Goal: Task Accomplishment & Management: Manage account settings

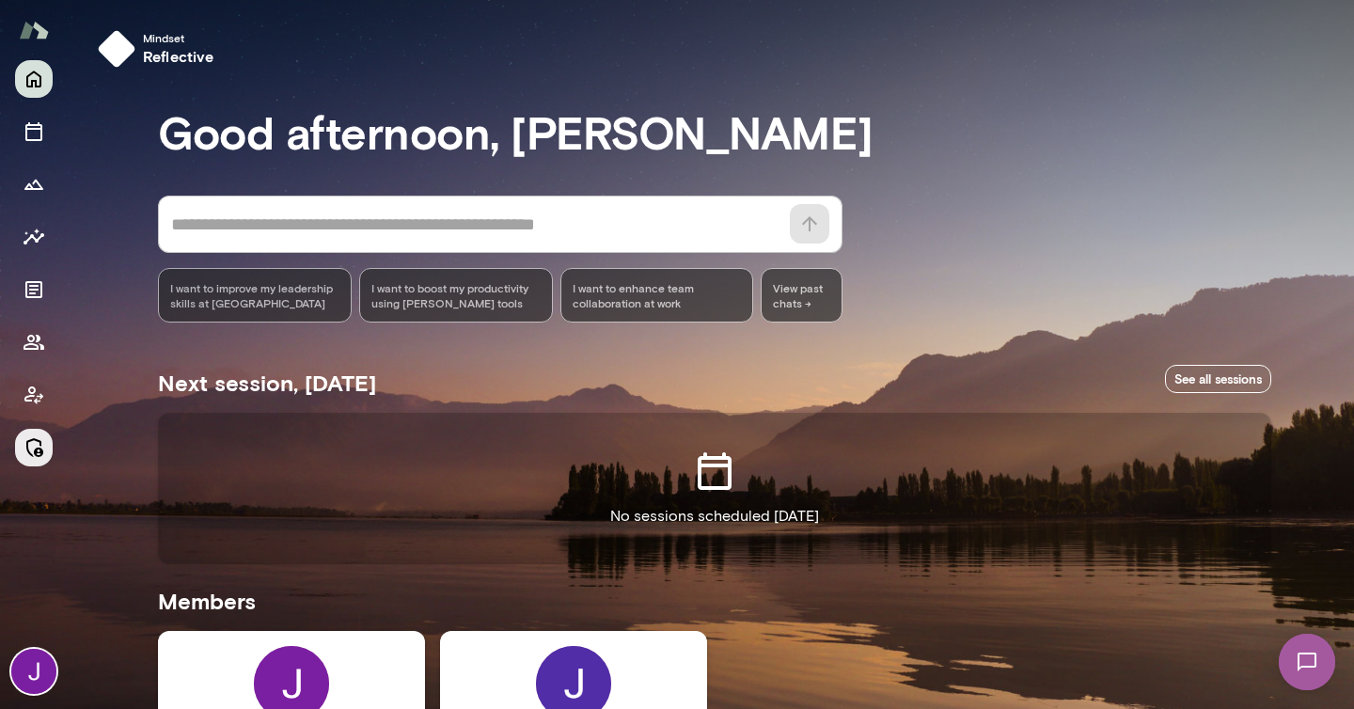
click at [48, 448] on button "Manage" at bounding box center [34, 448] width 38 height 38
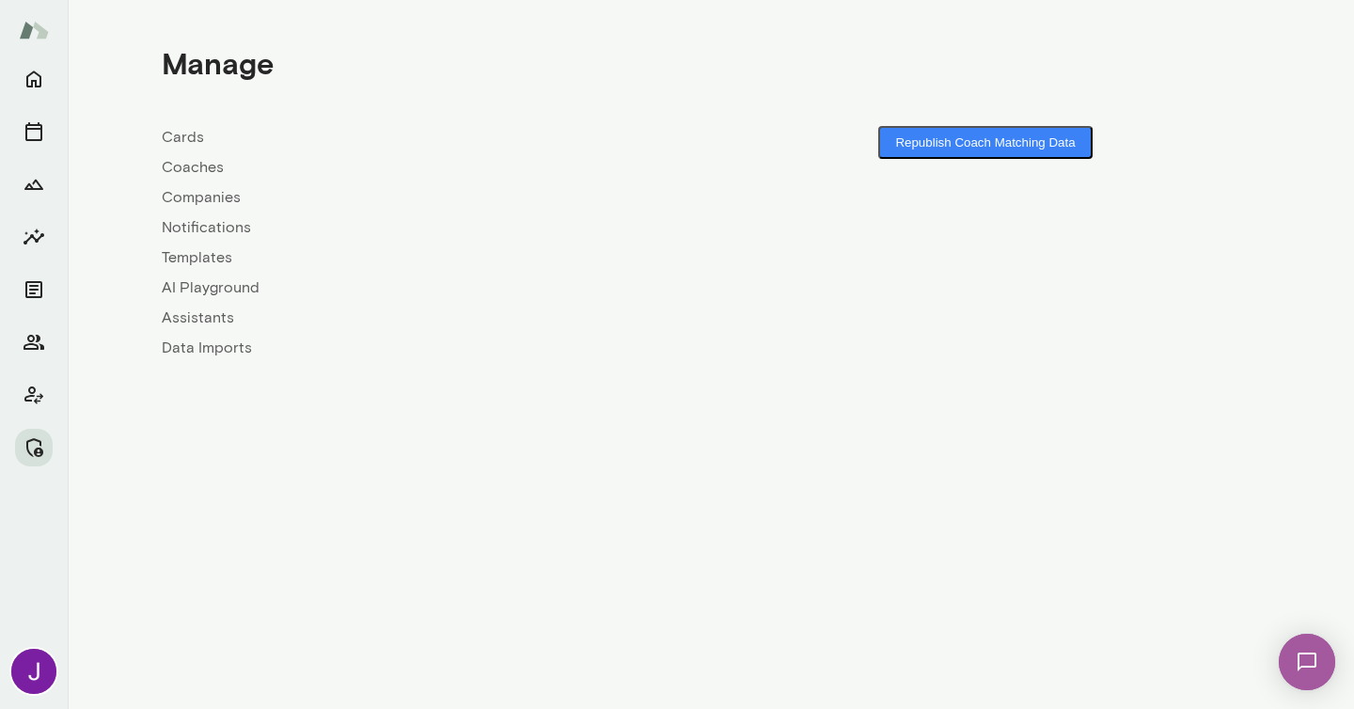
click at [221, 166] on link "Coaches" at bounding box center [436, 167] width 549 height 23
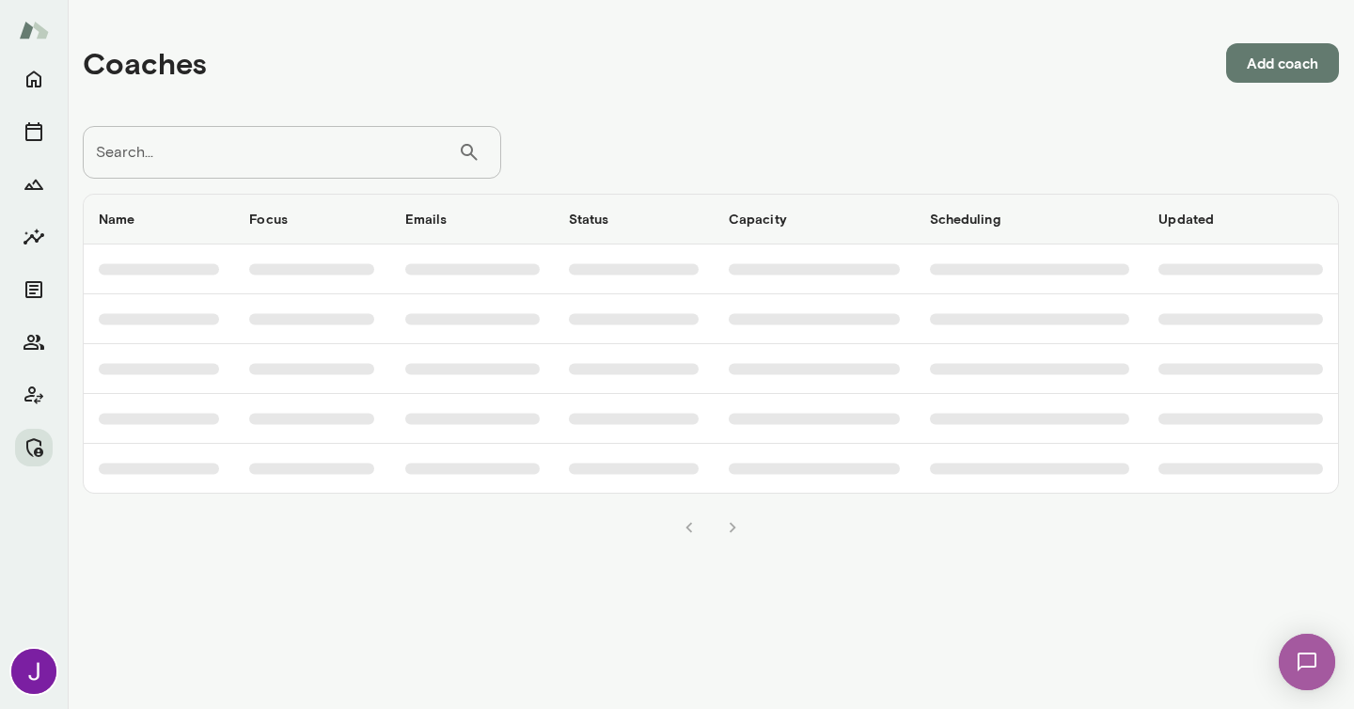
click at [226, 163] on input "Search..." at bounding box center [270, 152] width 375 height 53
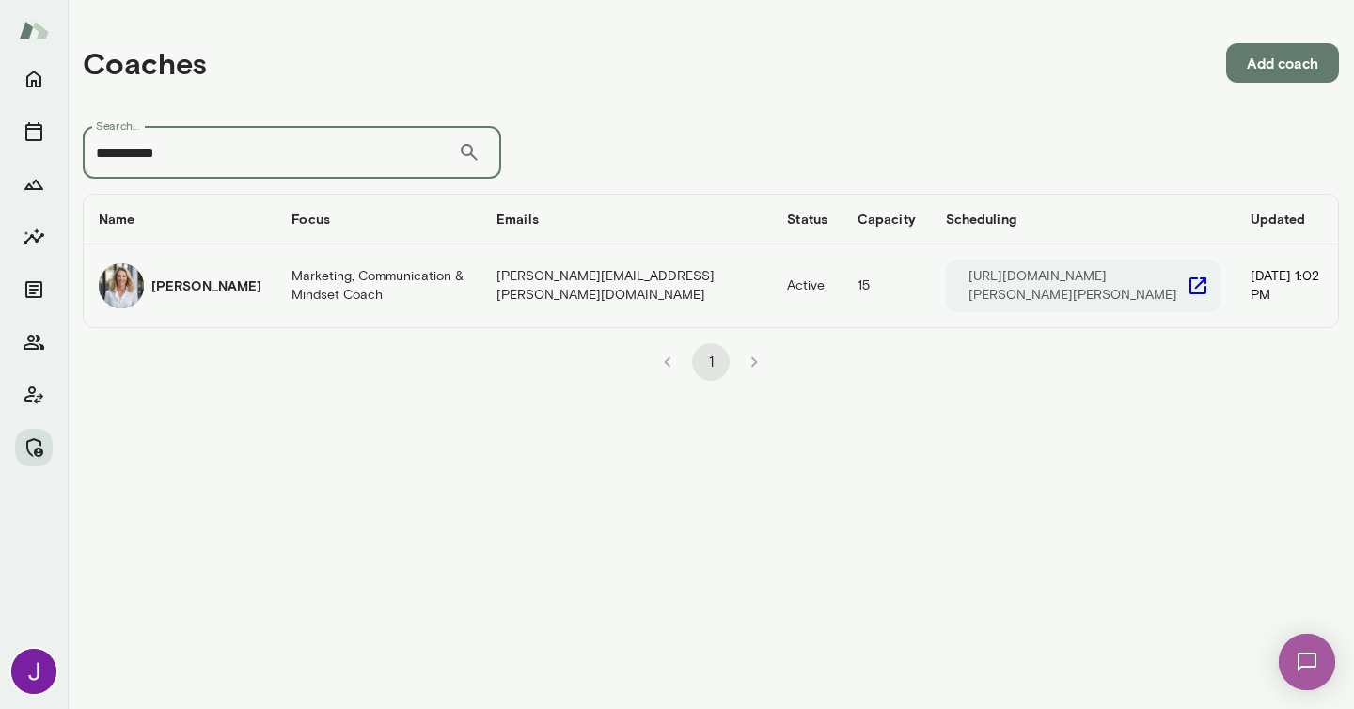
type input "**********"
click at [1106, 282] on p "[URL][DOMAIN_NAME][PERSON_NAME][PERSON_NAME]" at bounding box center [1078, 286] width 218 height 38
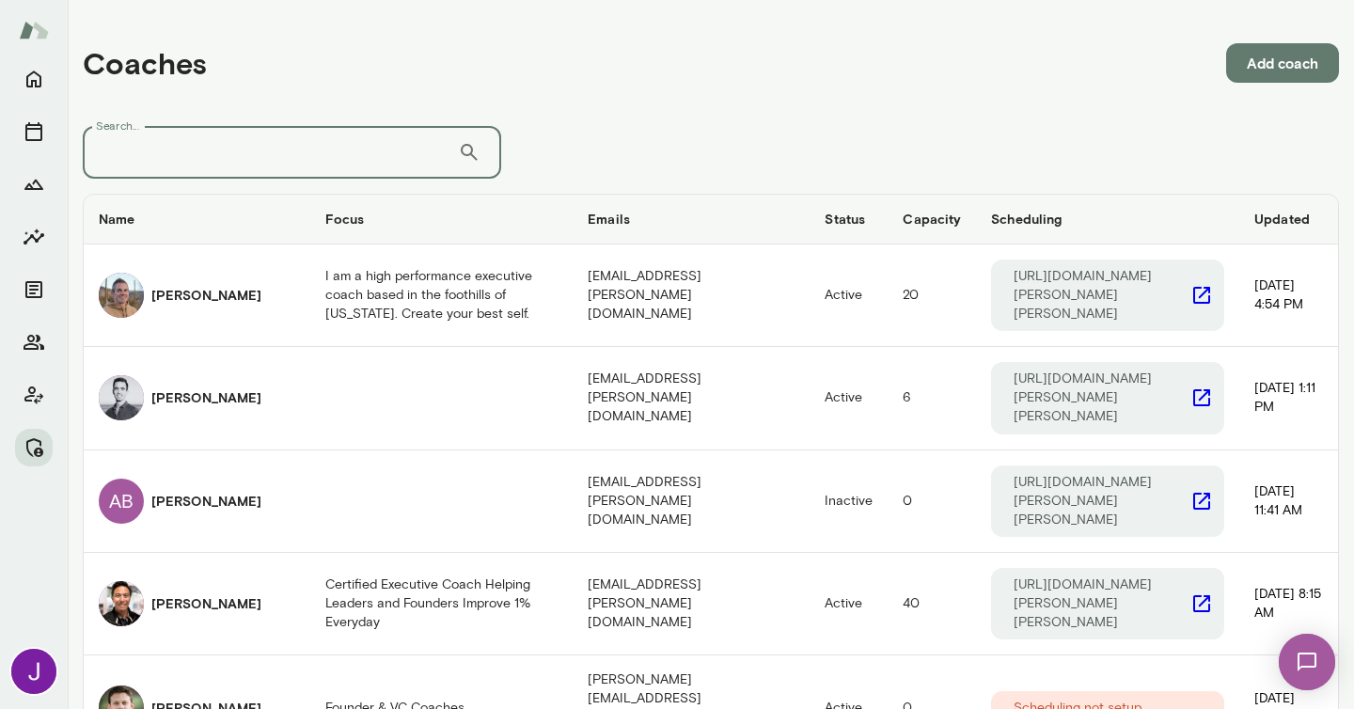
click at [390, 150] on input "Search..." at bounding box center [270, 152] width 375 height 53
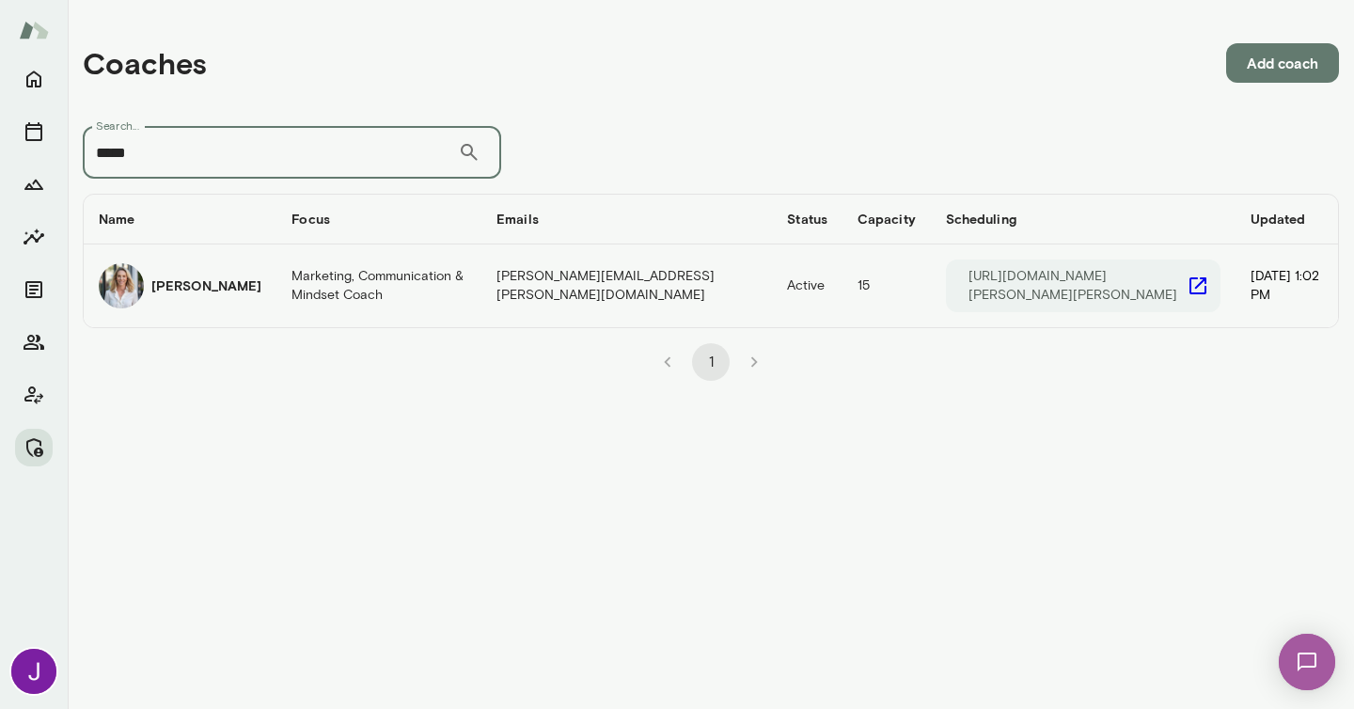
type input "*****"
click at [1190, 286] on icon "coaches table" at bounding box center [1198, 285] width 17 height 17
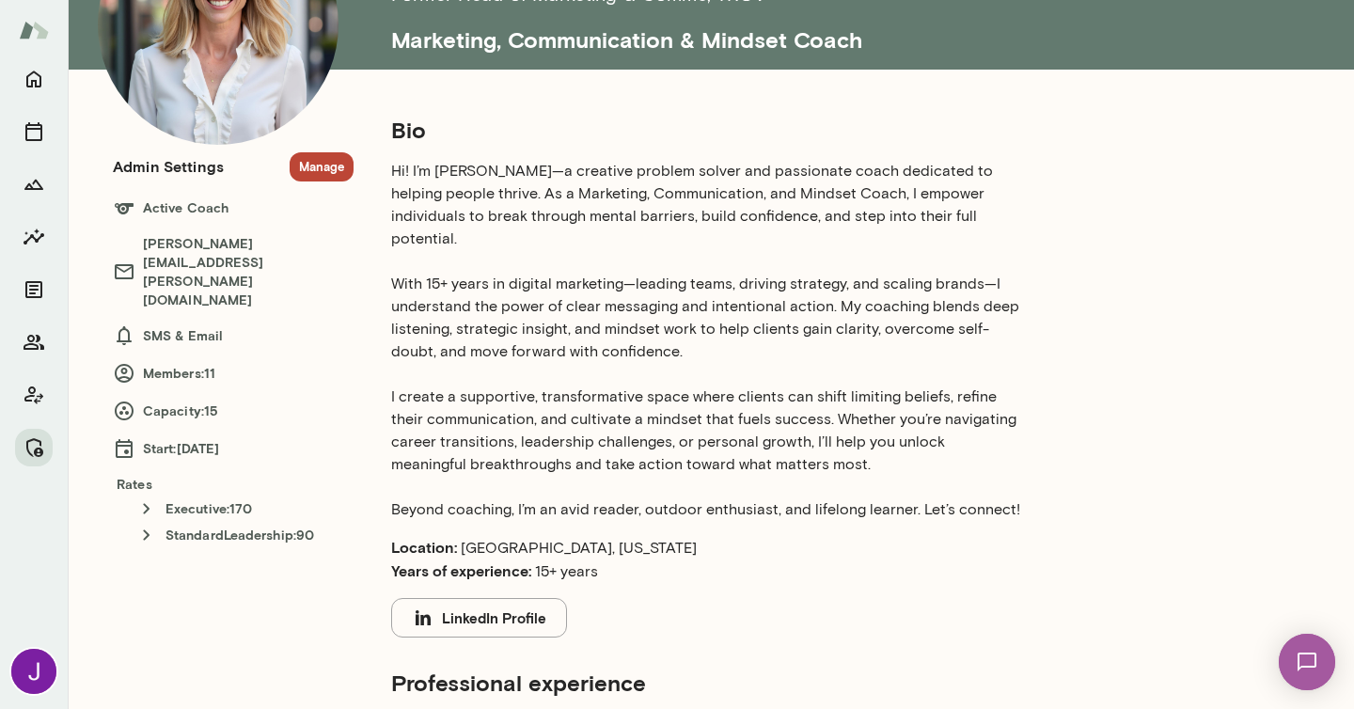
scroll to position [174, 0]
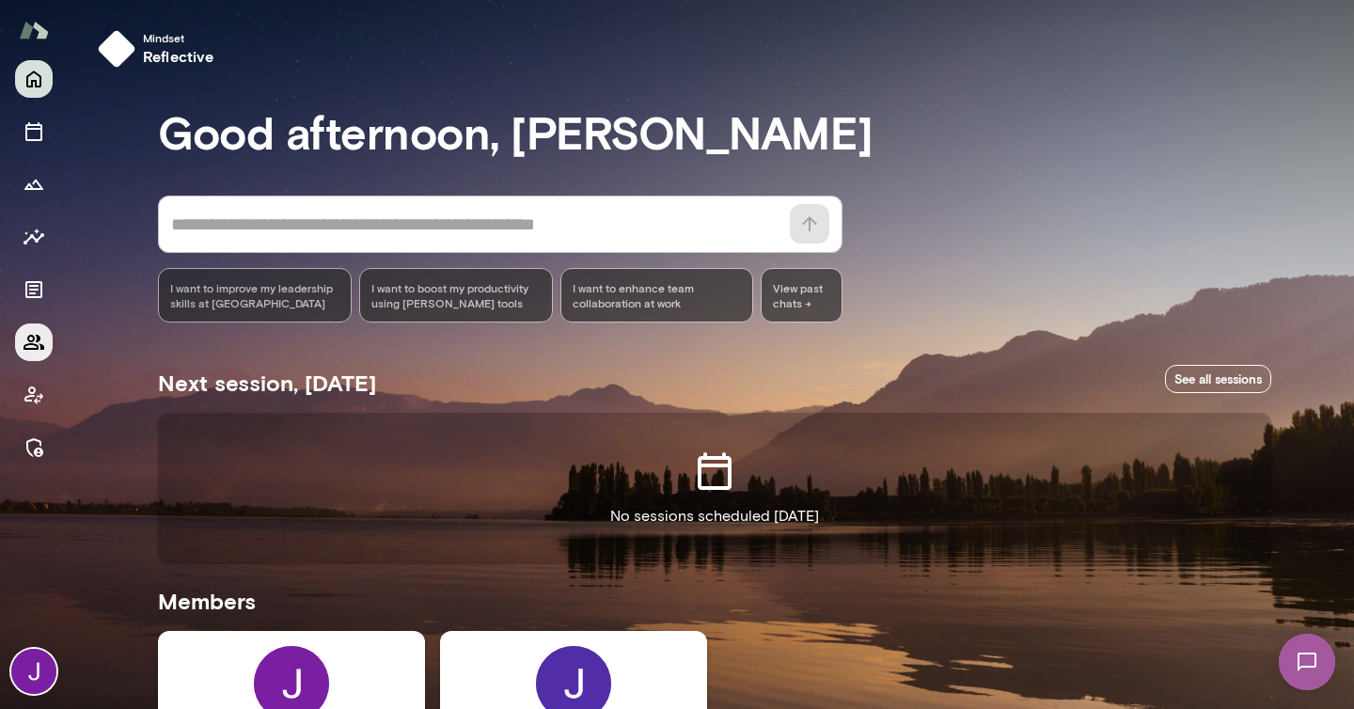
click at [35, 350] on icon "Members" at bounding box center [34, 342] width 23 height 23
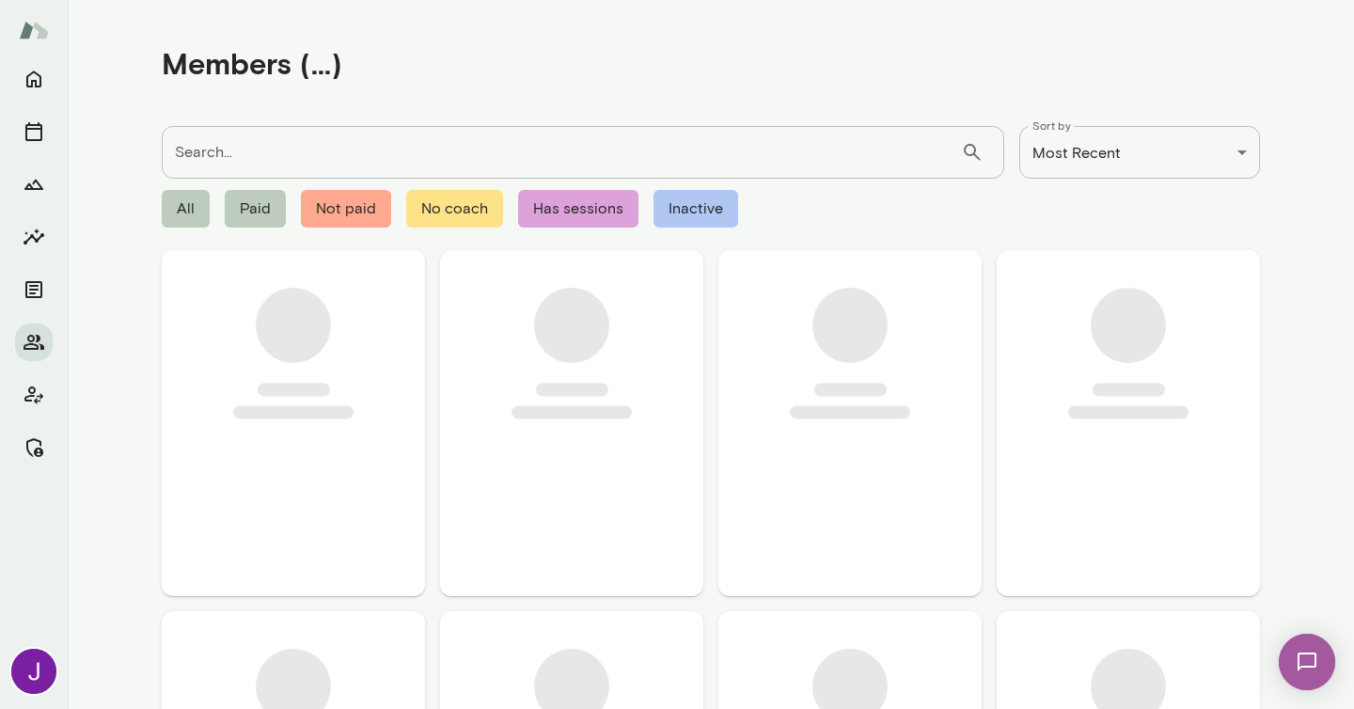
click at [262, 154] on input "Search..." at bounding box center [561, 152] width 799 height 53
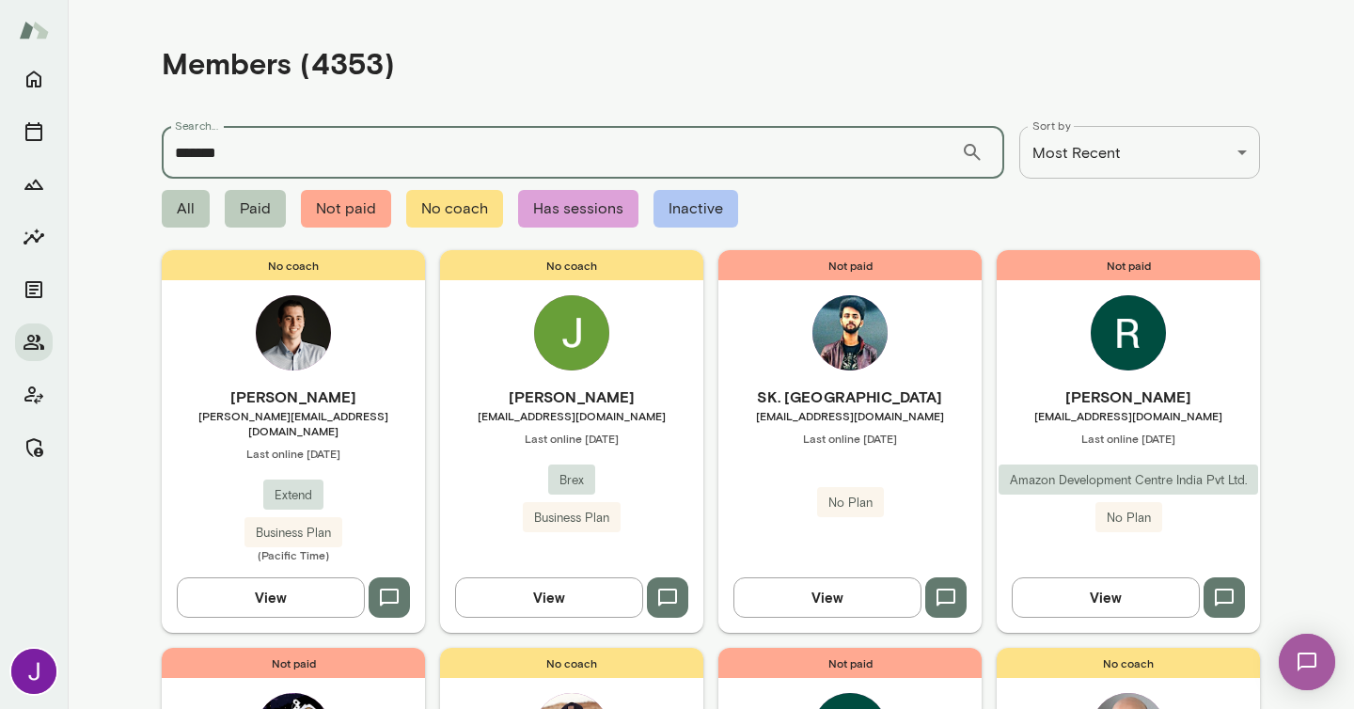
type input "*******"
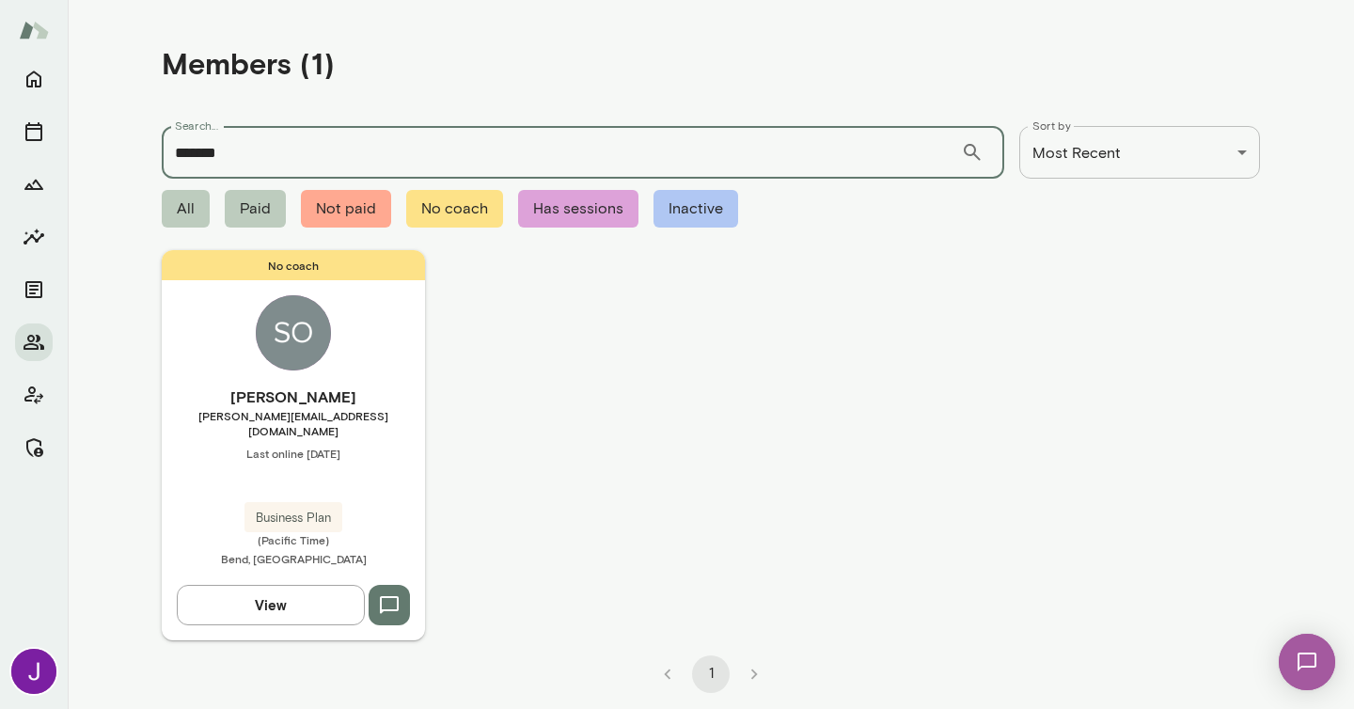
click at [353, 378] on div "No coach Sonya Hutchinson sonya@teamshares.com Last online October 10 Business …" at bounding box center [293, 444] width 263 height 389
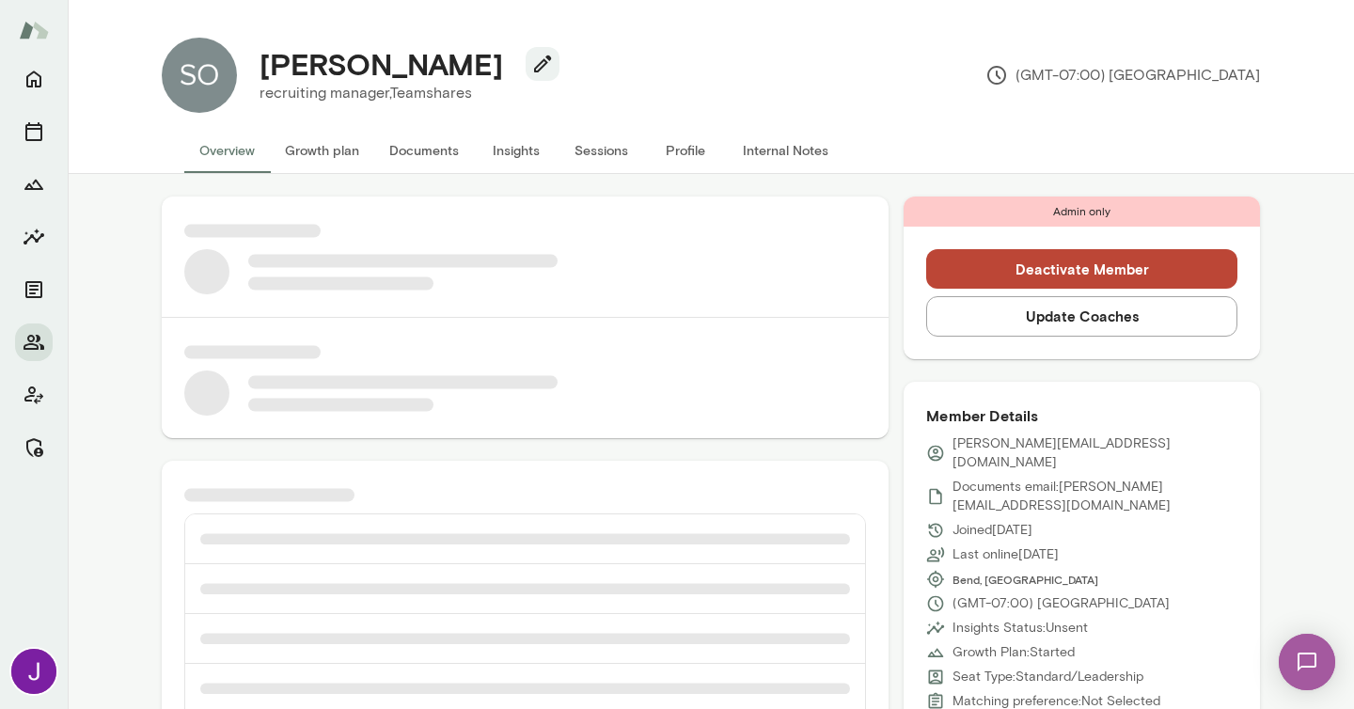
click at [1135, 333] on button "Update Coaches" at bounding box center [1081, 315] width 311 height 39
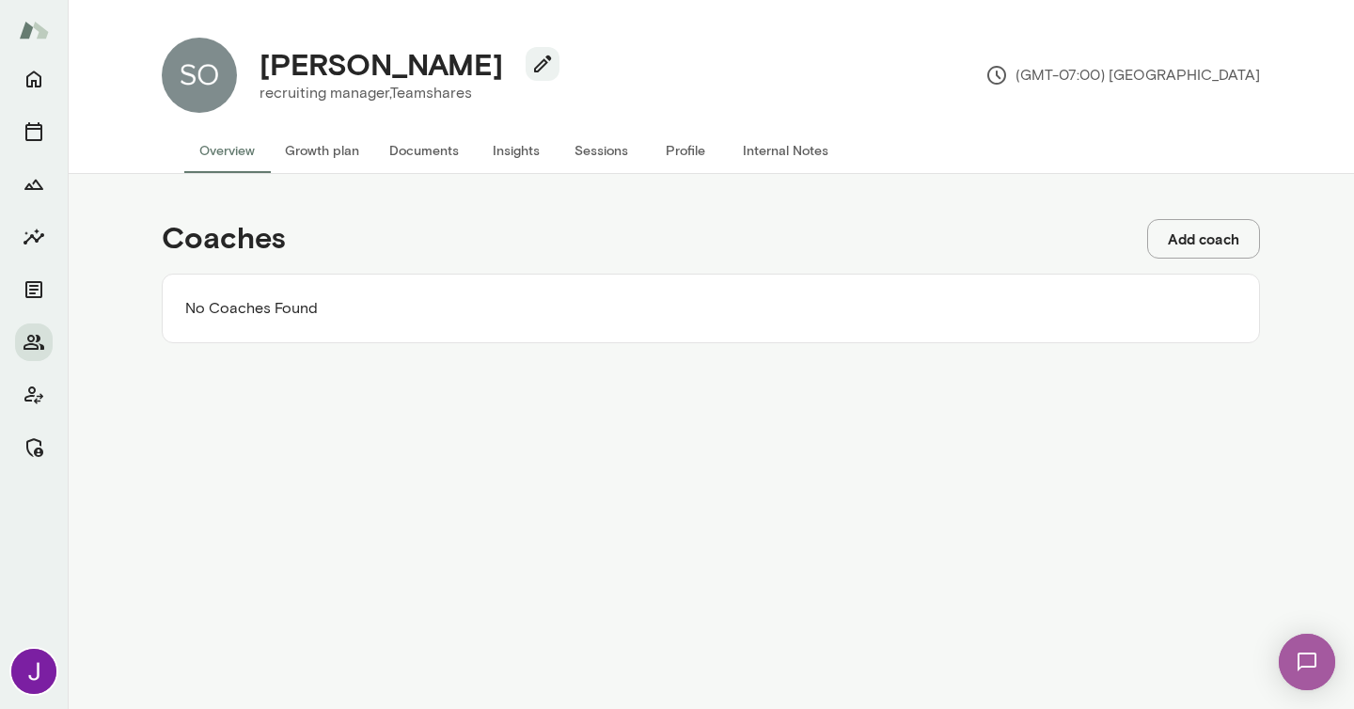
click at [1202, 229] on button "Add coach" at bounding box center [1203, 238] width 113 height 39
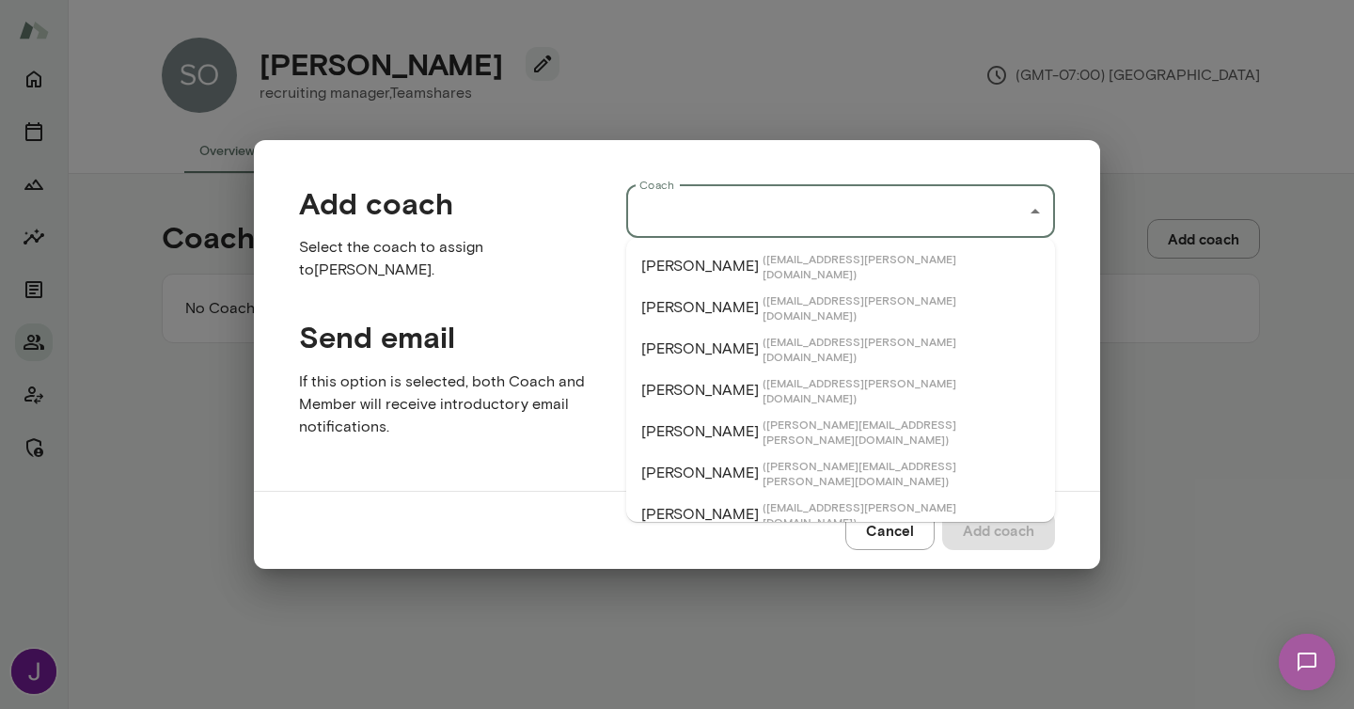
click at [685, 207] on input "Coach" at bounding box center [827, 212] width 384 height 36
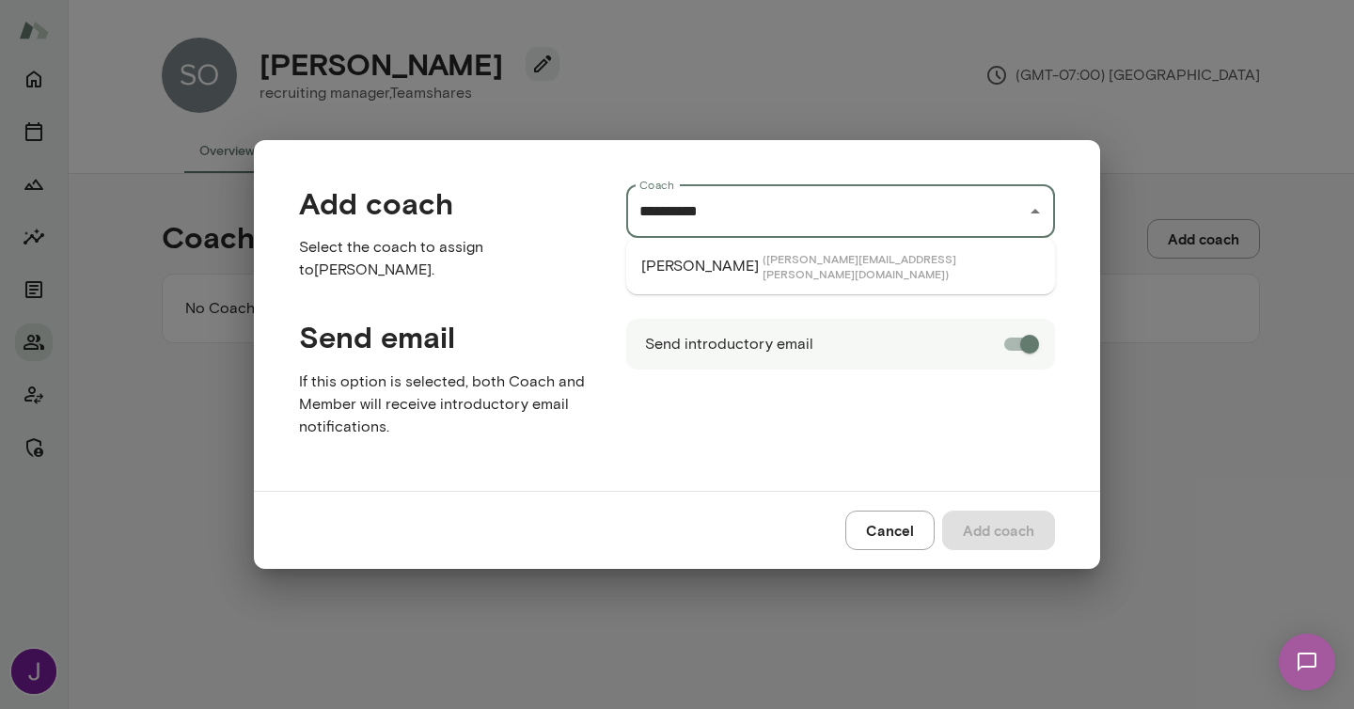
click at [713, 268] on p "[PERSON_NAME]" at bounding box center [700, 266] width 118 height 23
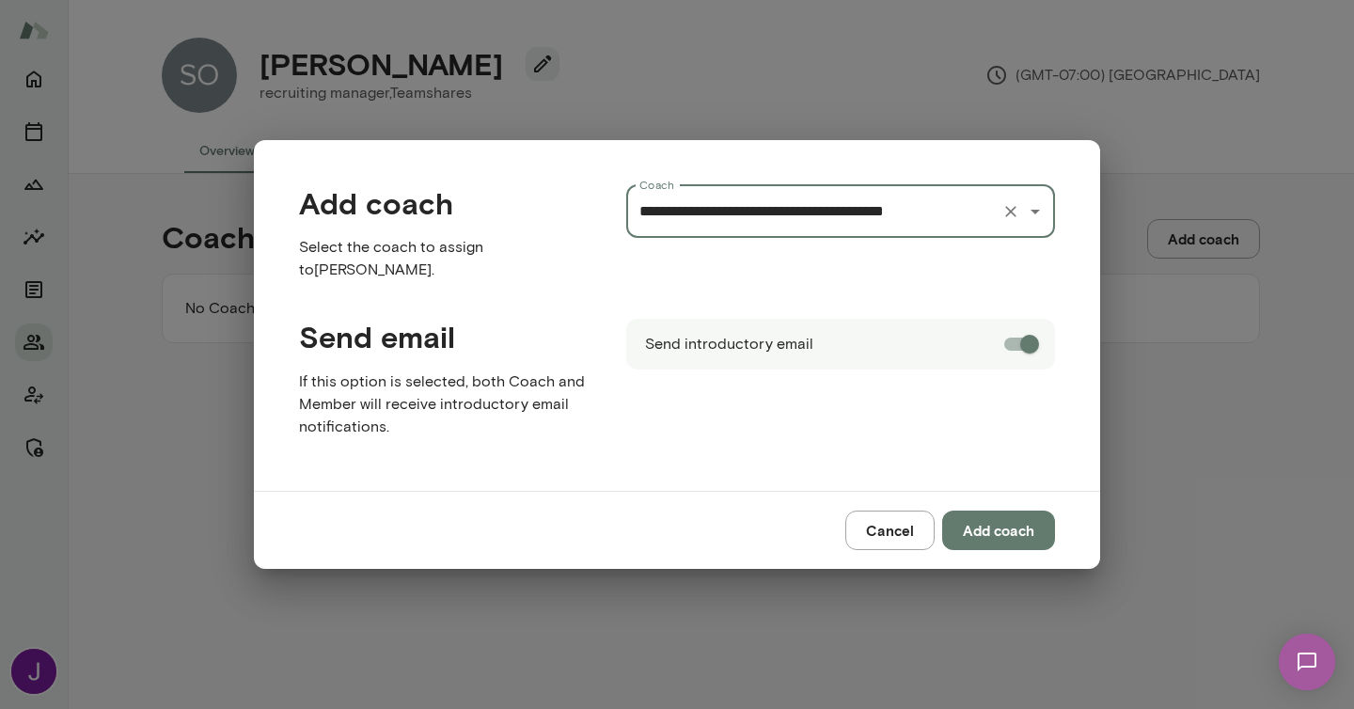
type input "**********"
click at [1003, 530] on button "Add coach" at bounding box center [998, 530] width 113 height 39
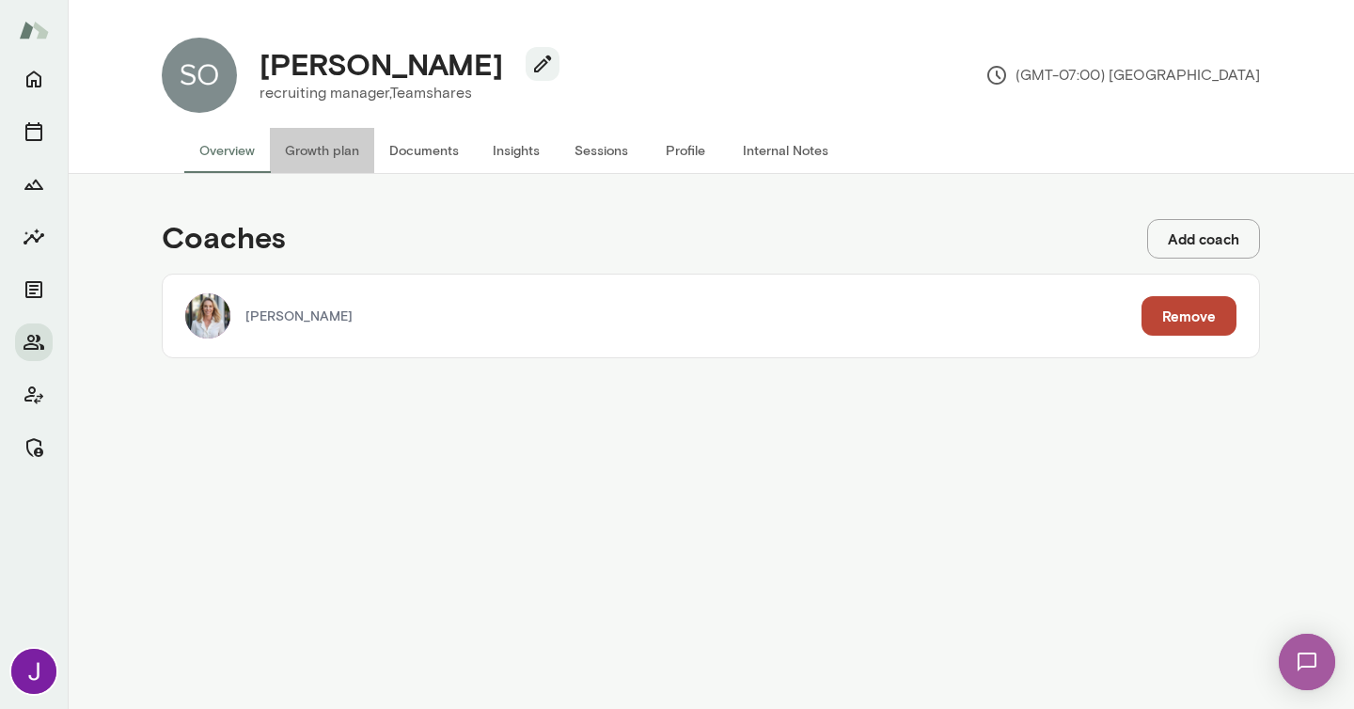
click at [363, 151] on button "Growth plan" at bounding box center [322, 150] width 104 height 45
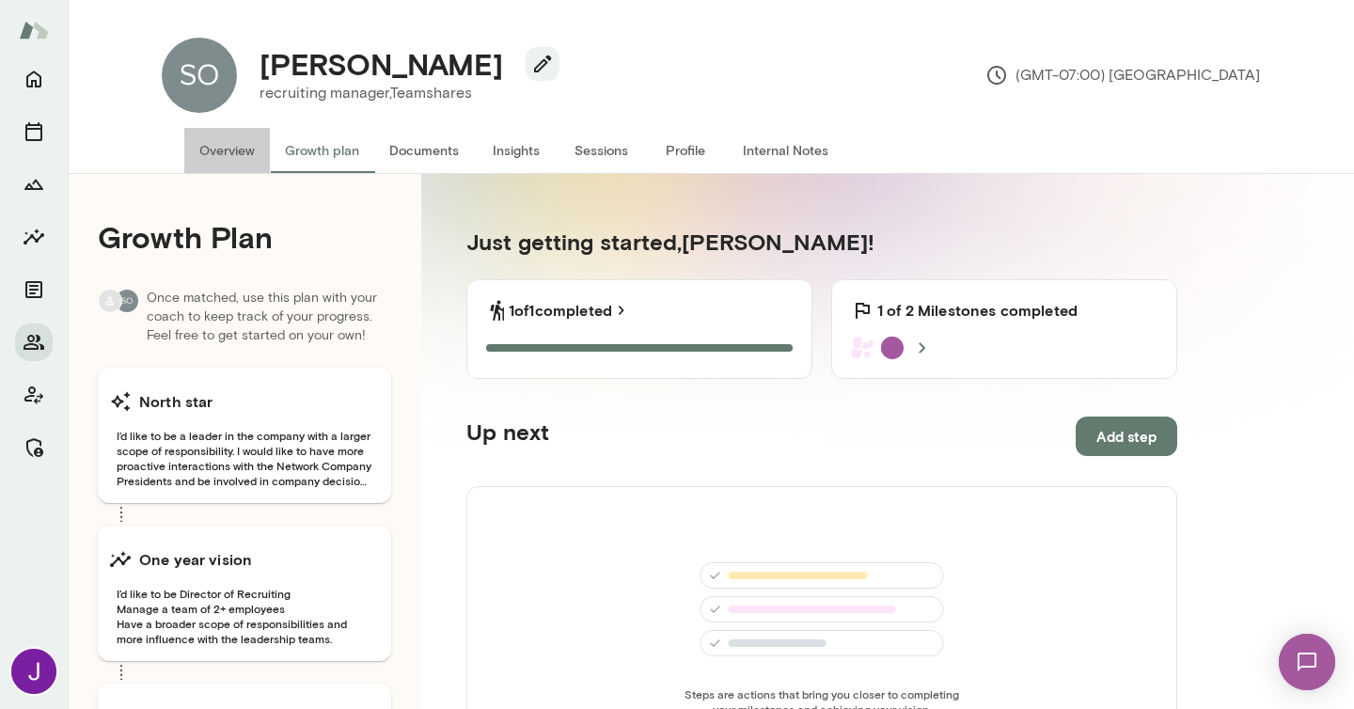
click at [219, 153] on button "Overview" at bounding box center [227, 150] width 86 height 45
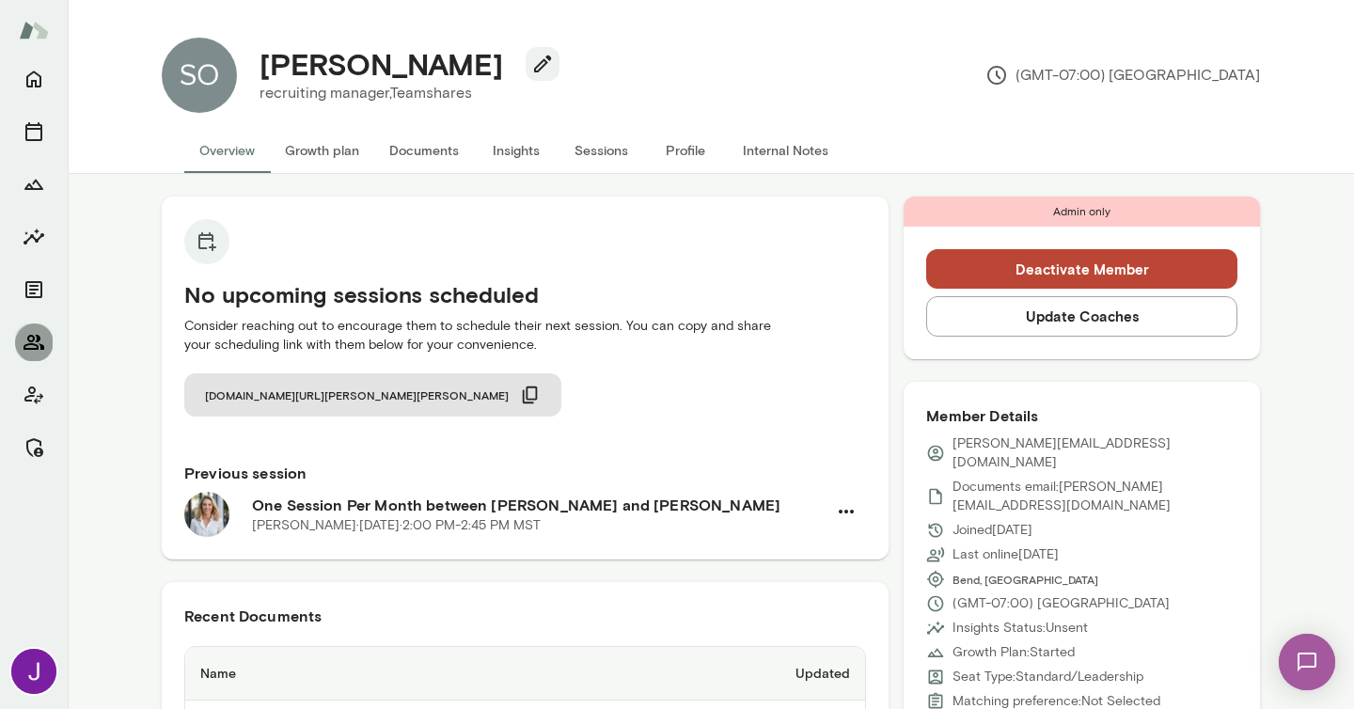
click at [51, 340] on button "Members" at bounding box center [34, 343] width 38 height 38
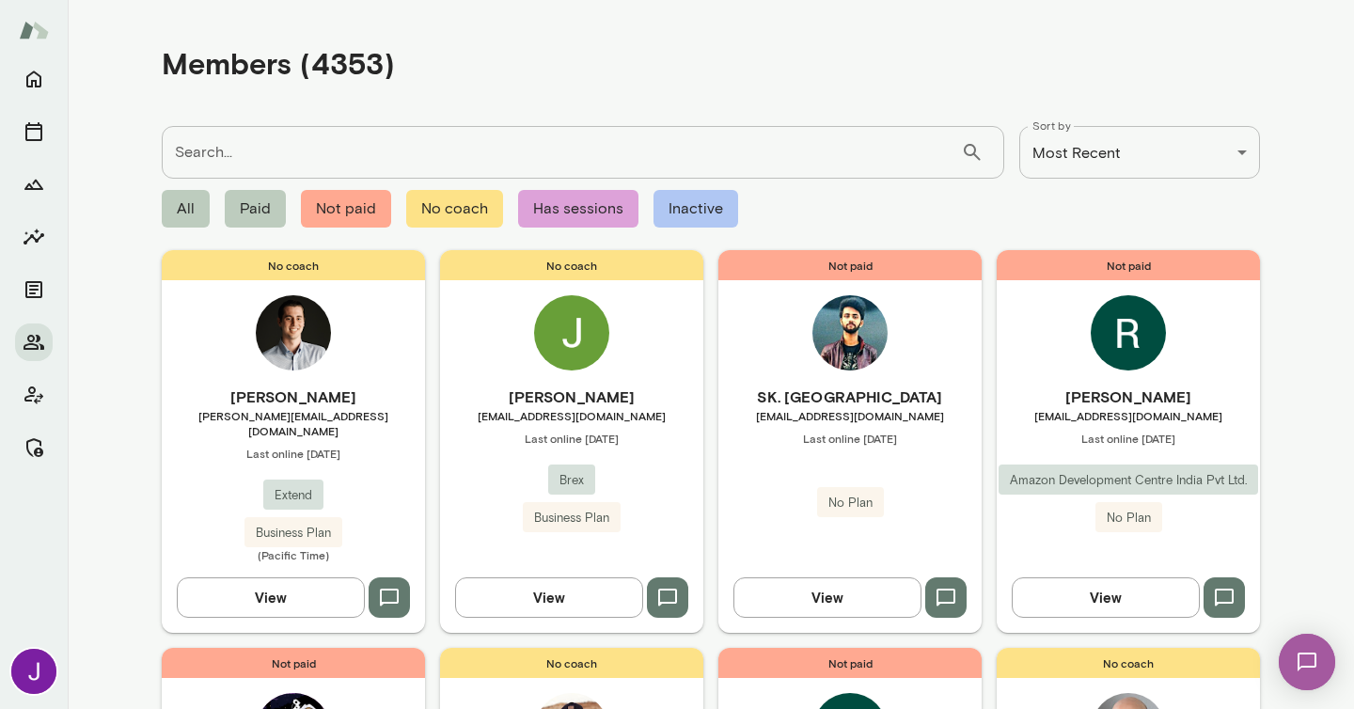
click at [302, 146] on input "Search..." at bounding box center [561, 152] width 799 height 53
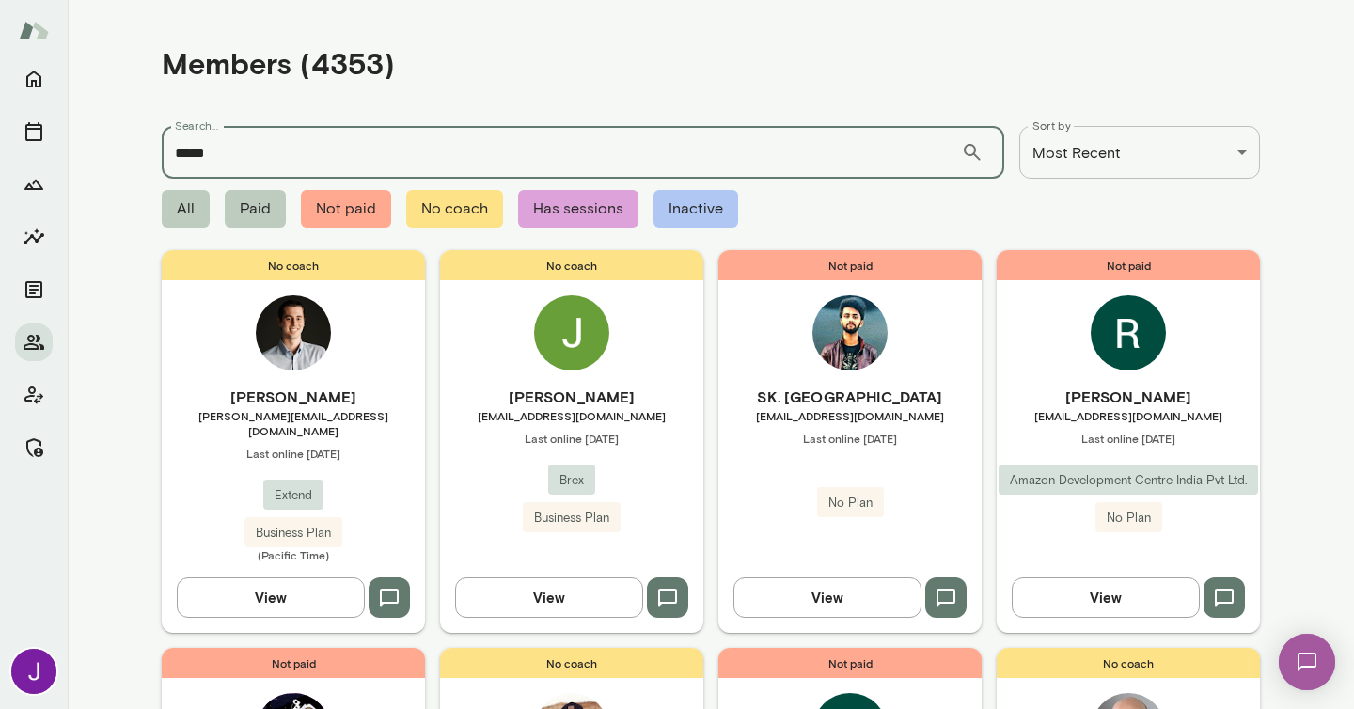
type input "*****"
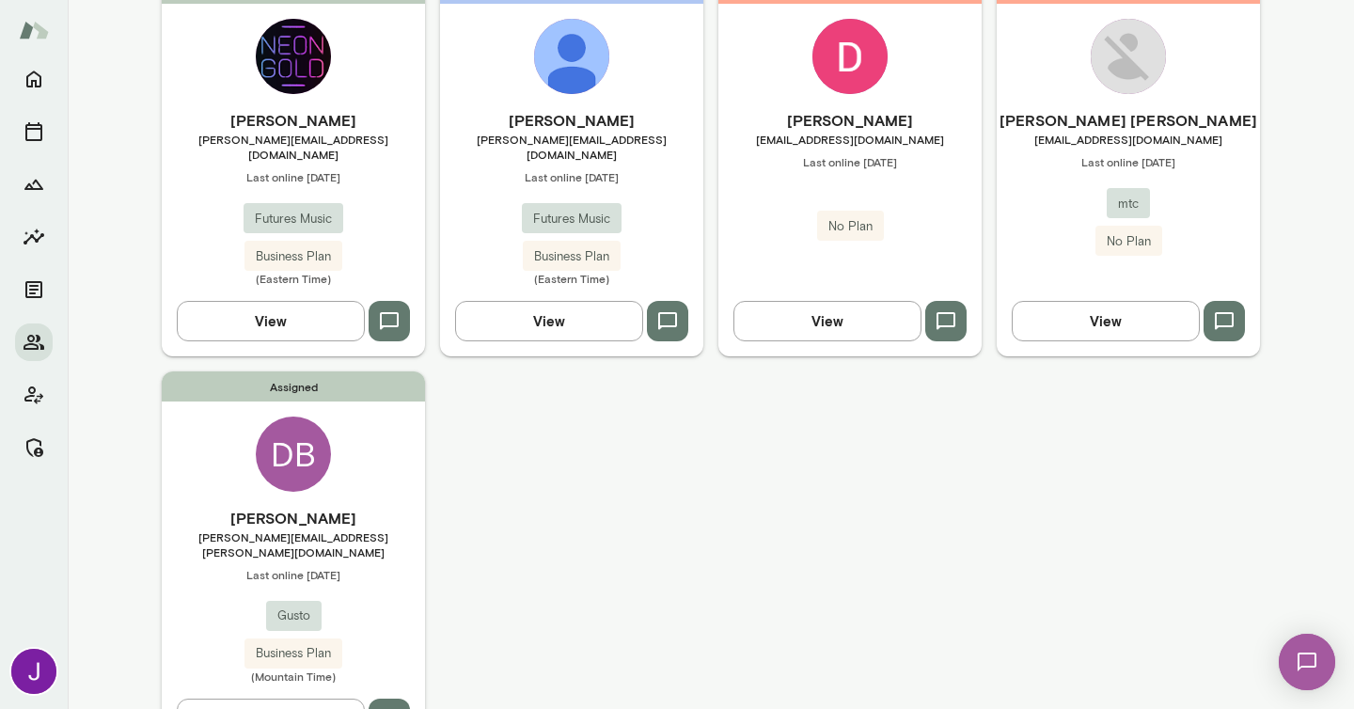
scroll to position [279, 0]
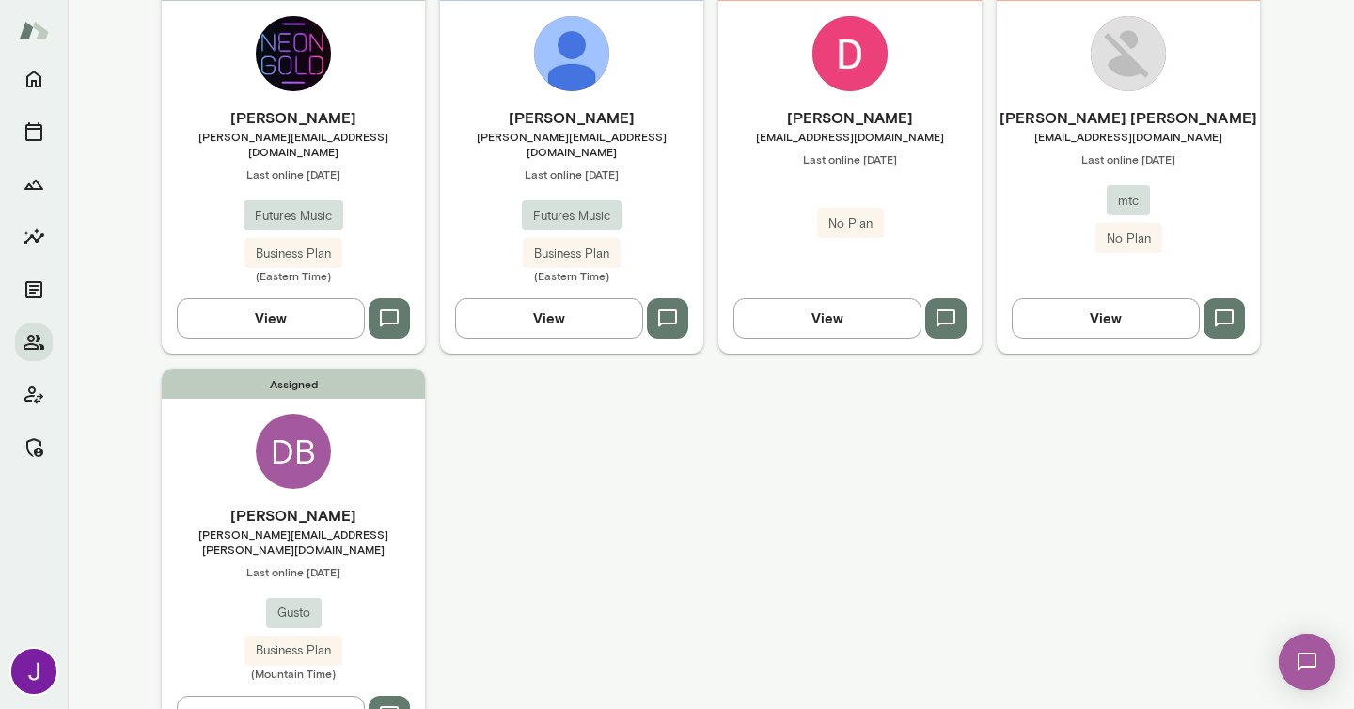
click at [348, 504] on h6 "Derek Biebel" at bounding box center [293, 515] width 263 height 23
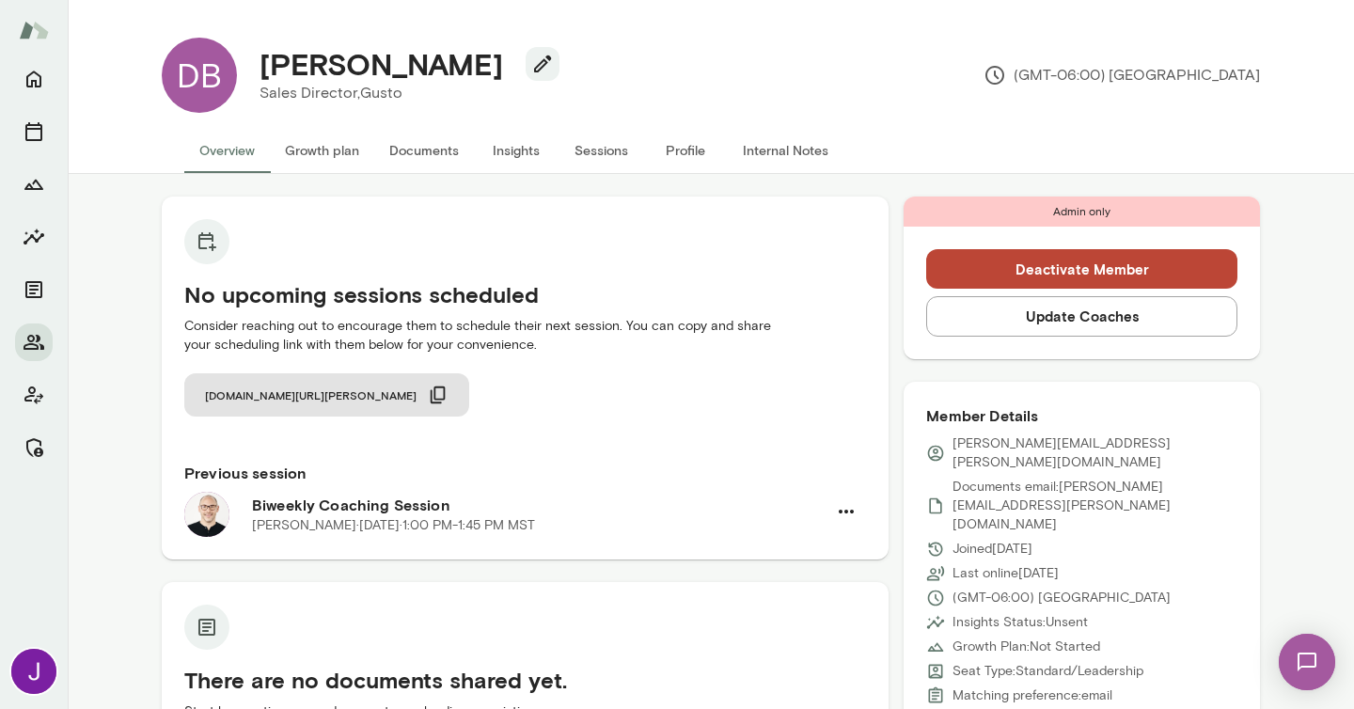
click at [392, 77] on h4 "Derek Biebel" at bounding box center [382, 64] width 244 height 36
copy h4 "Biebel"
click at [594, 116] on div "DB Derek Biebel Sales Director, Gusto (GMT-06:00) Denver" at bounding box center [711, 75] width 1129 height 105
click at [541, 83] on div "Derek Biebel Sales Director, Gusto (GMT-06:00) Denver" at bounding box center [748, 75] width 1023 height 75
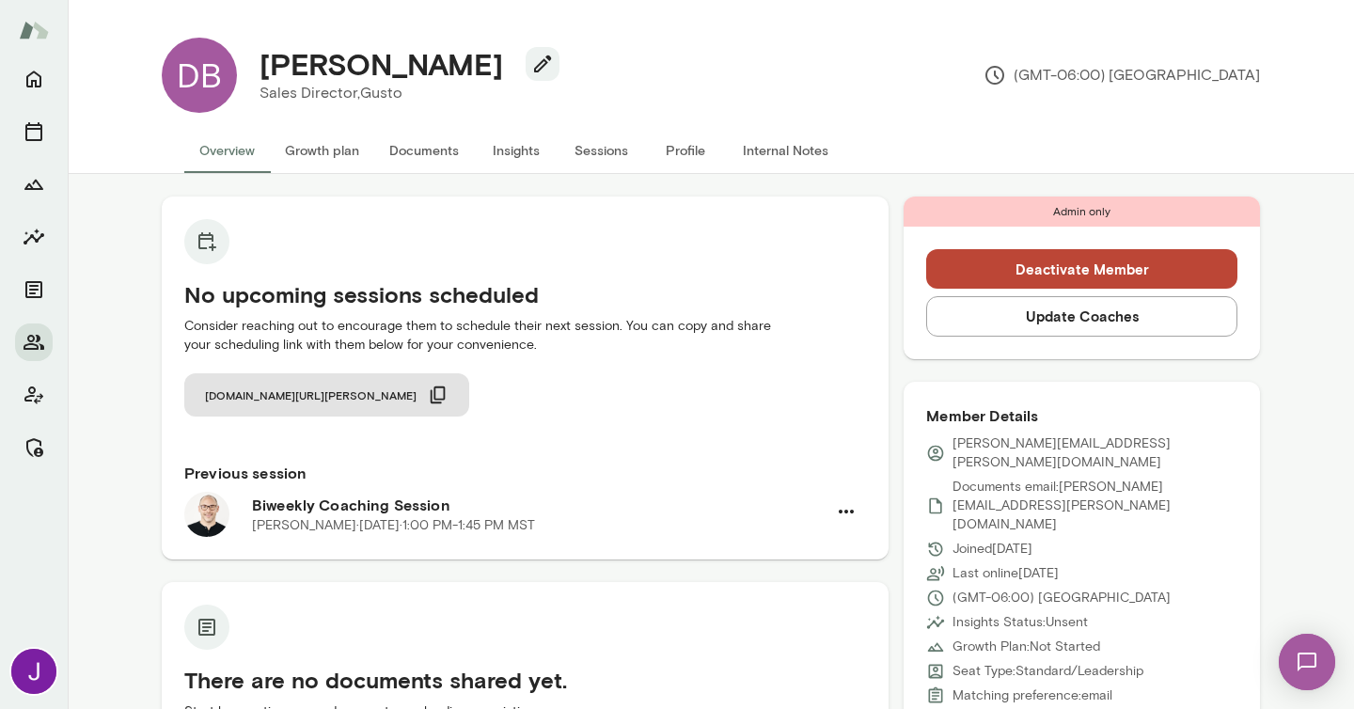
click at [308, 72] on h4 "Derek Biebel" at bounding box center [382, 64] width 244 height 36
copy div "Derek Biebel"
